Goal: Task Accomplishment & Management: Manage account settings

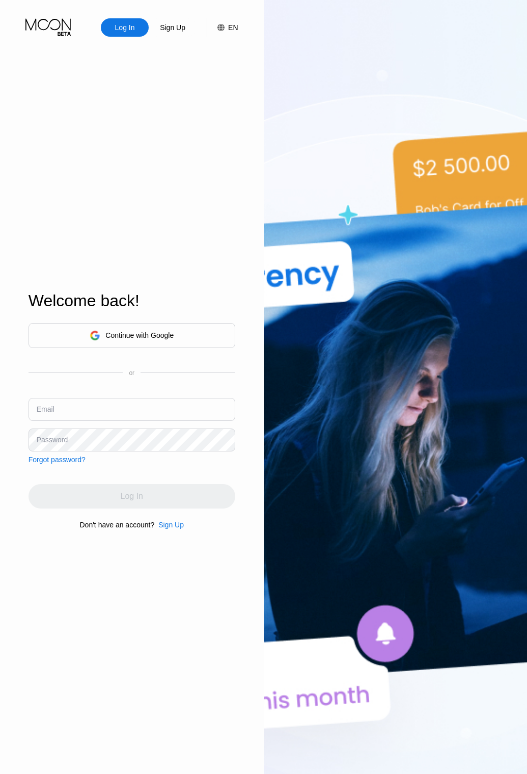
click at [116, 29] on div "Log In" at bounding box center [125, 27] width 22 height 10
click at [172, 325] on div "Continue with Google" at bounding box center [132, 335] width 207 height 25
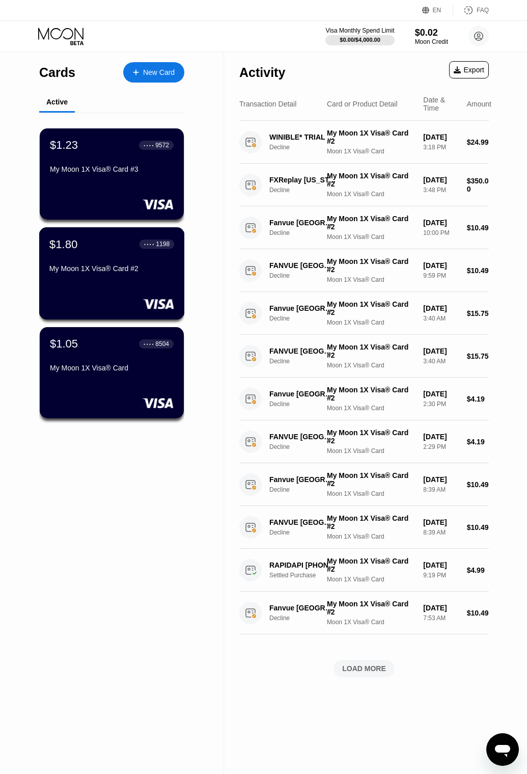
click at [121, 285] on div "$1.80 ● ● ● ● 1198 My Moon 1X Visa® Card #2" at bounding box center [112, 273] width 146 height 92
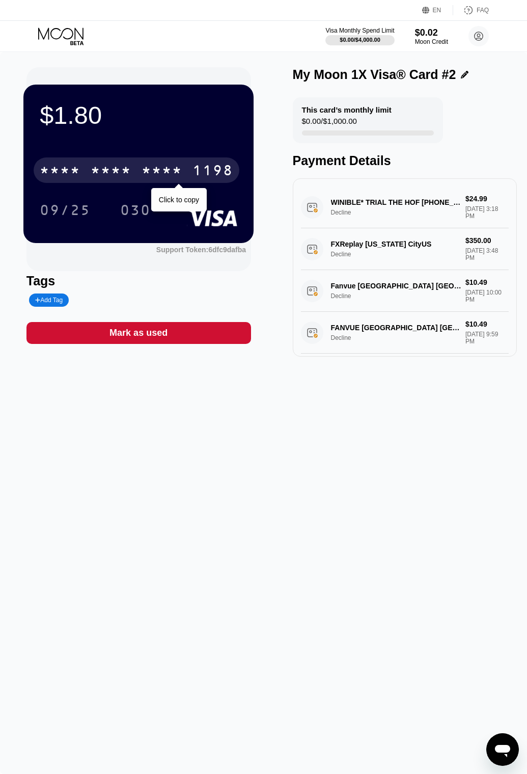
click at [132, 172] on div "* * * * * * * * * * * * 1198" at bounding box center [137, 169] width 206 height 25
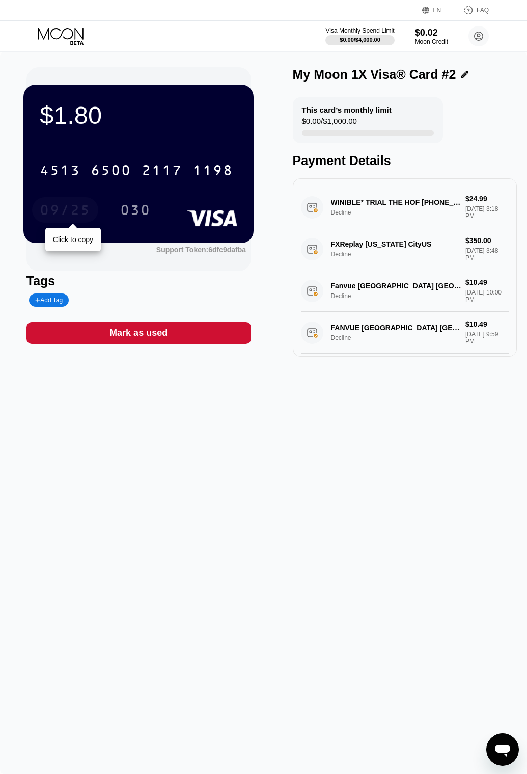
click at [51, 213] on div "09/25" at bounding box center [65, 211] width 51 height 16
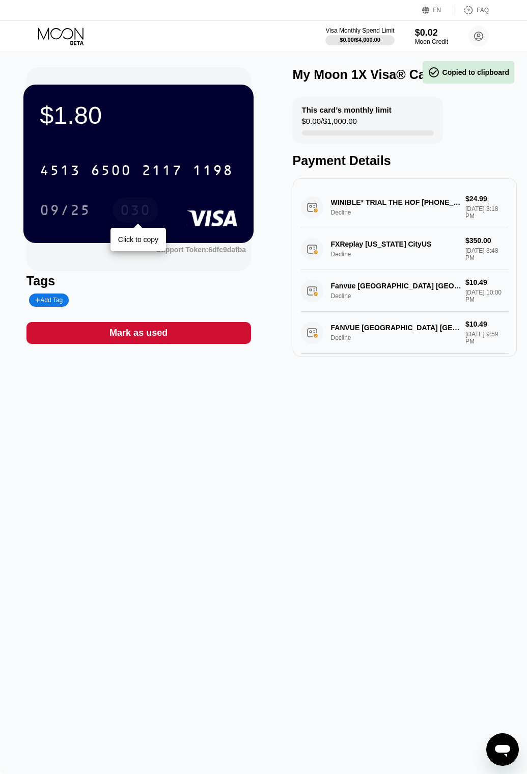
click at [131, 215] on div "030" at bounding box center [135, 211] width 31 height 16
